Goal: Information Seeking & Learning: Compare options

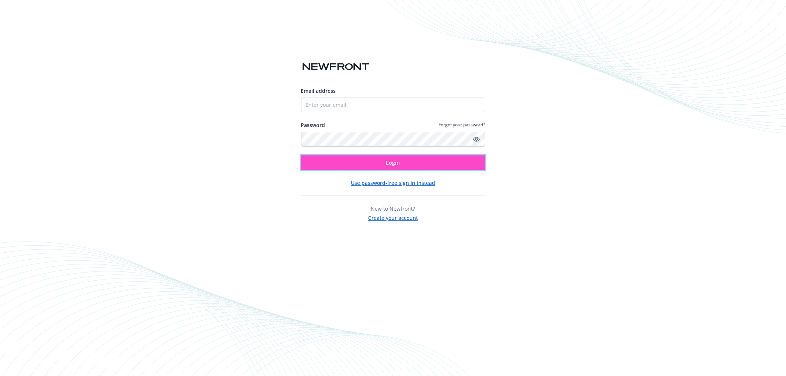
click at [398, 162] on span "Login" at bounding box center [393, 162] width 14 height 7
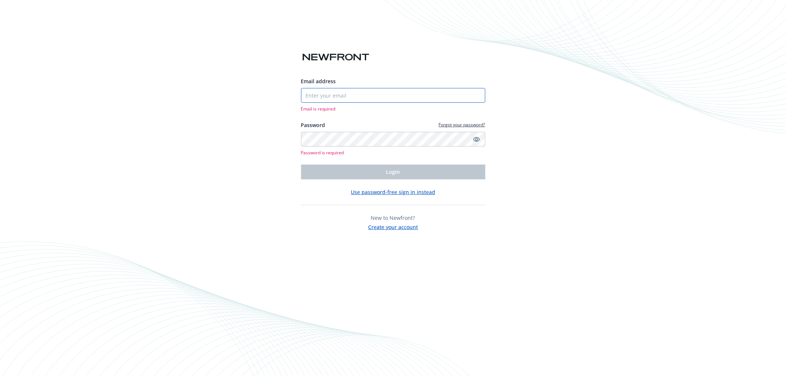
click at [346, 96] on input "Email address" at bounding box center [393, 95] width 184 height 15
type input "pcervantes@achieve.com"
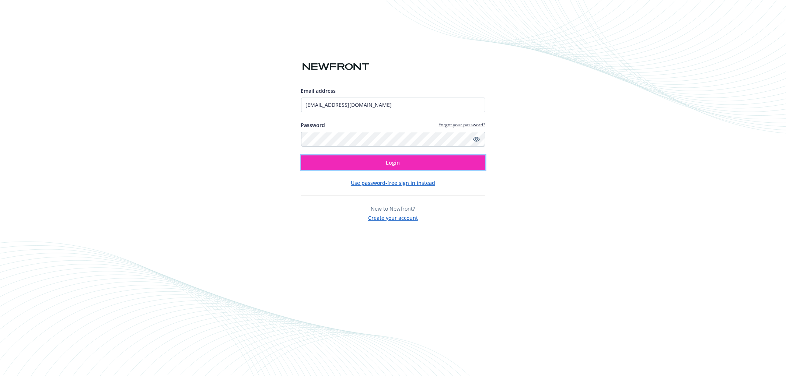
drag, startPoint x: 388, startPoint y: 162, endPoint x: 267, endPoint y: 148, distance: 121.7
click at [389, 162] on span "Login" at bounding box center [393, 162] width 14 height 7
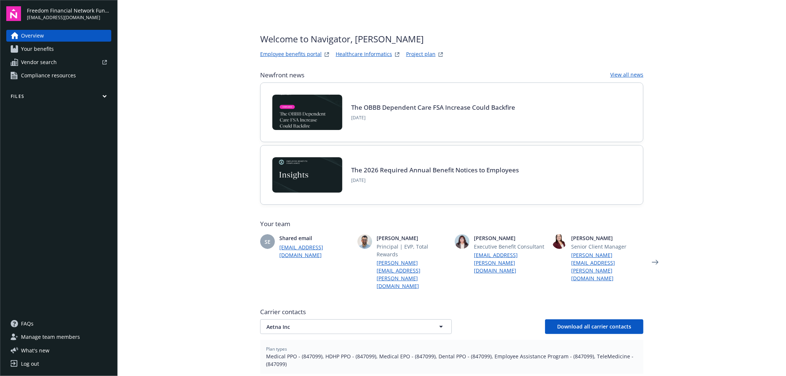
click at [298, 53] on link "Employee benefits portal" at bounding box center [291, 54] width 62 height 9
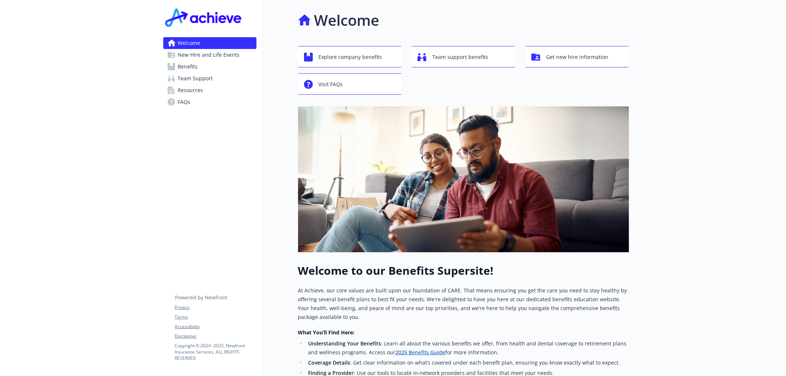
click at [194, 65] on span "Benefits" at bounding box center [188, 67] width 20 height 12
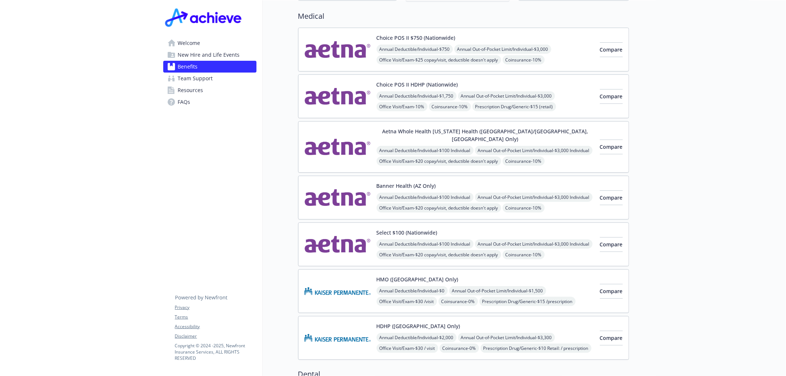
scroll to position [92, 0]
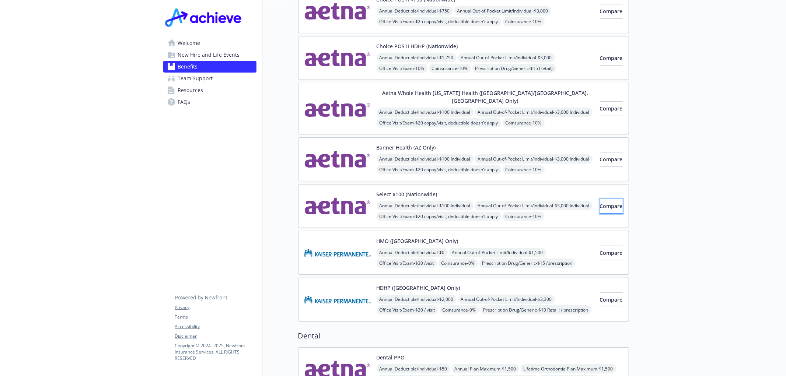
click at [601, 203] on span "Compare" at bounding box center [611, 206] width 23 height 7
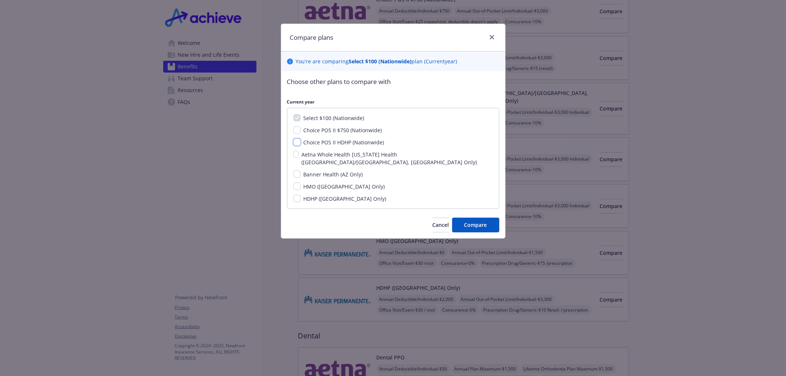
click at [297, 141] on input "Choice POS II HDHP (Nationwide)" at bounding box center [296, 142] width 7 height 7
checkbox input "true"
click at [468, 221] on span "Compare" at bounding box center [475, 224] width 23 height 7
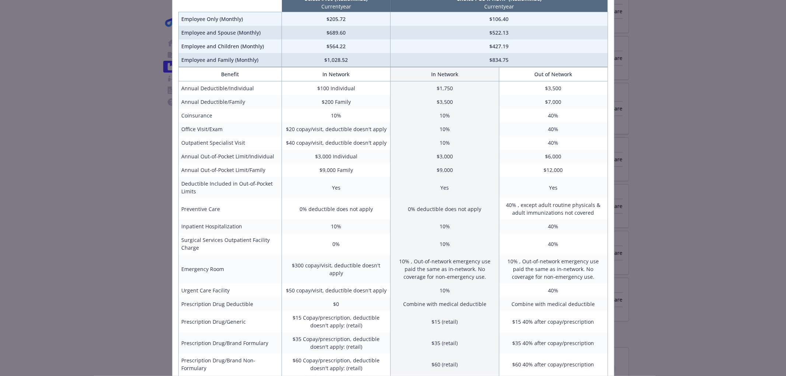
scroll to position [32, 0]
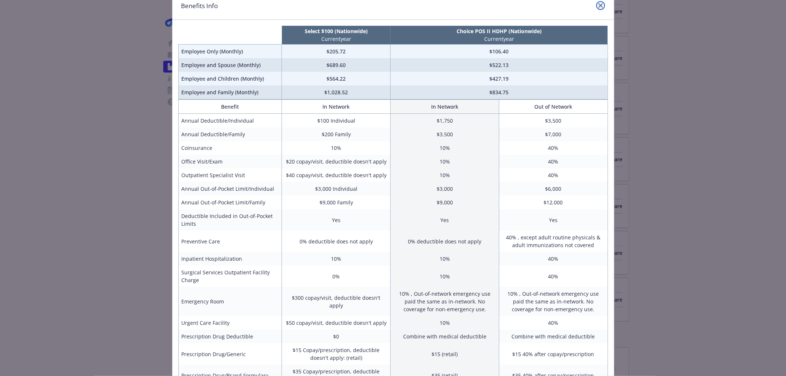
click at [598, 3] on icon "close" at bounding box center [600, 5] width 4 height 4
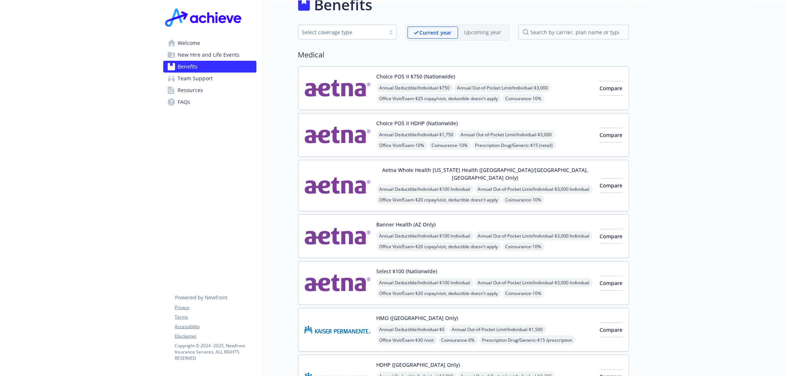
scroll to position [0, 0]
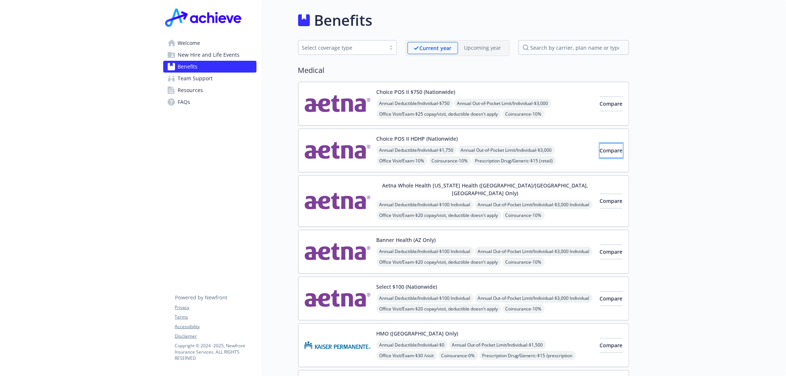
click at [601, 147] on span "Compare" at bounding box center [611, 150] width 23 height 7
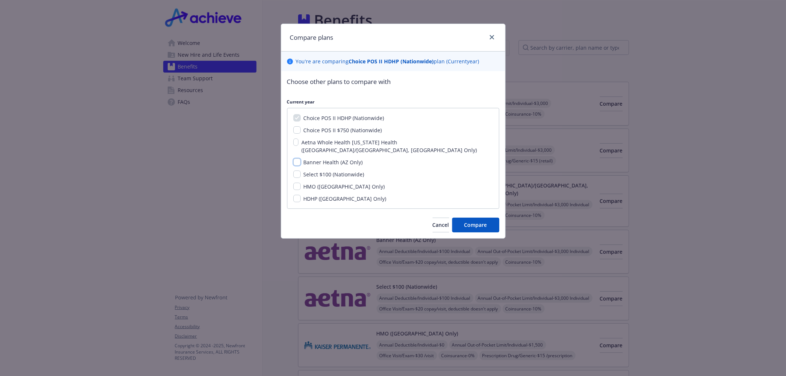
drag, startPoint x: 295, startPoint y: 154, endPoint x: 314, endPoint y: 154, distance: 19.2
click at [295, 158] on input "Banner Health (AZ Only)" at bounding box center [296, 161] width 7 height 7
checkbox input "true"
click at [298, 171] on input "Select $100 (Nationwide)" at bounding box center [296, 174] width 7 height 7
checkbox input "true"
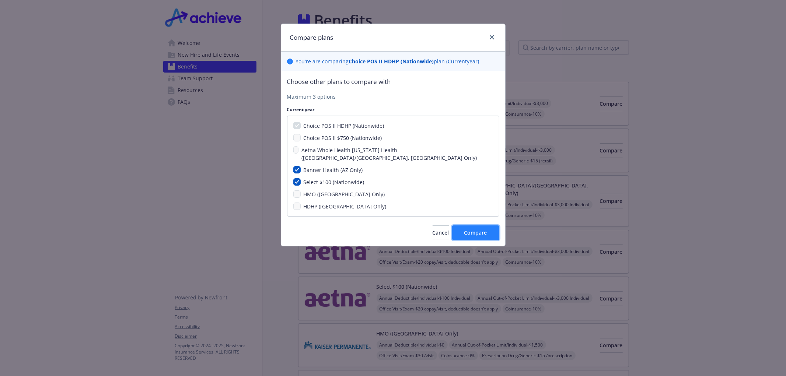
click at [471, 229] on span "Compare" at bounding box center [475, 232] width 23 height 7
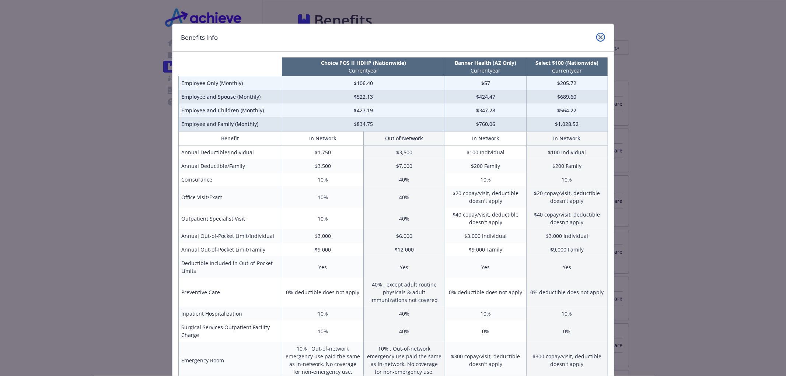
click at [600, 39] on link "close" at bounding box center [600, 37] width 9 height 9
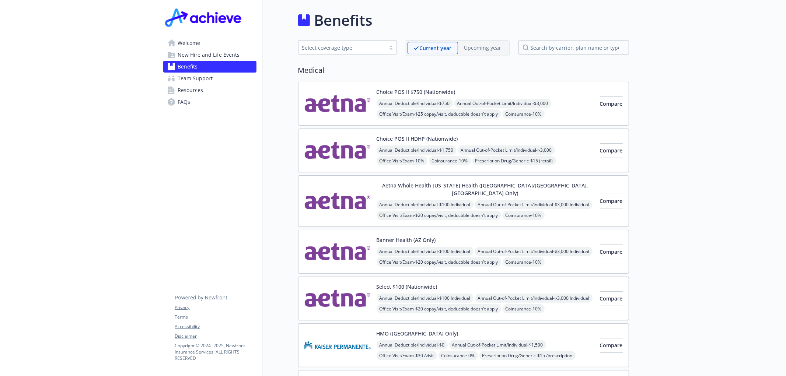
click at [195, 44] on span "Welcome" at bounding box center [189, 43] width 22 height 12
